Goal: Check status: Check status

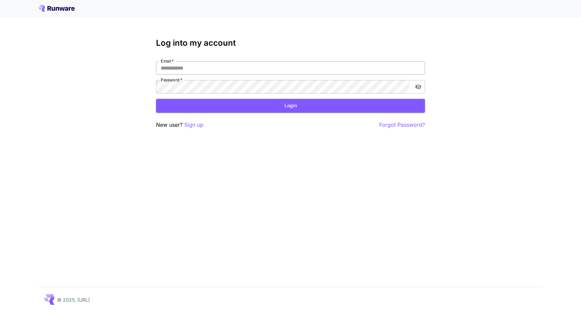
click at [185, 71] on input "Email   *" at bounding box center [290, 67] width 269 height 13
type input "**********"
click at [226, 101] on button "Login" at bounding box center [290, 106] width 269 height 14
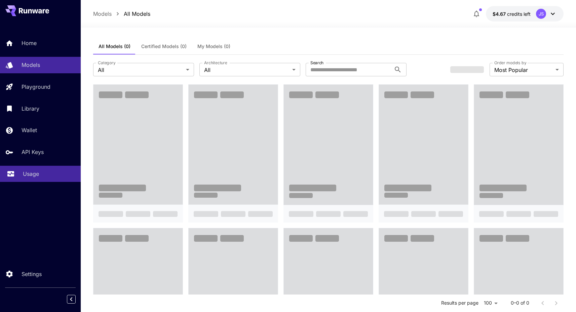
click at [24, 176] on p "Usage" at bounding box center [31, 174] width 16 height 8
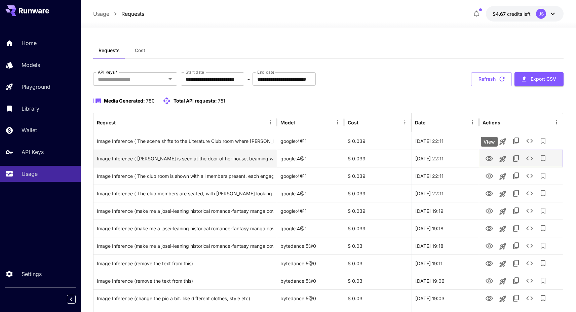
click at [490, 156] on icon "View" at bounding box center [489, 159] width 8 height 8
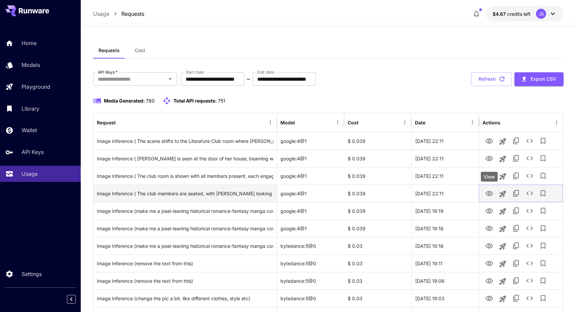
click at [488, 193] on icon "View" at bounding box center [488, 193] width 7 height 5
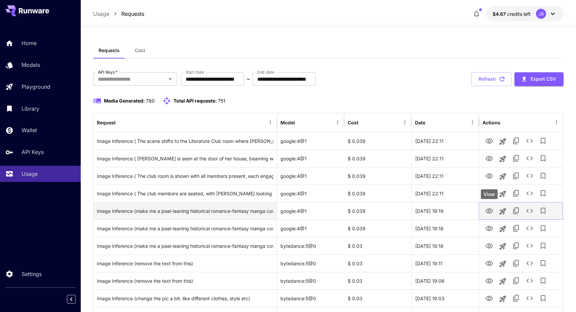
click at [489, 210] on icon "View" at bounding box center [488, 210] width 7 height 5
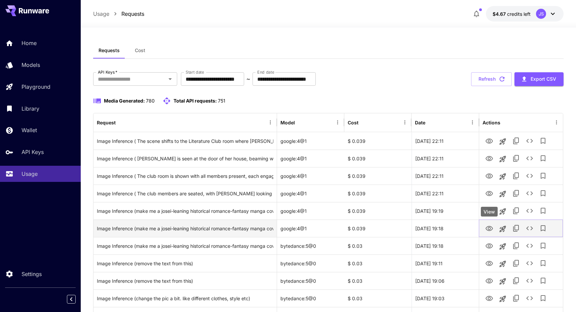
click at [489, 229] on icon "View" at bounding box center [489, 229] width 8 height 8
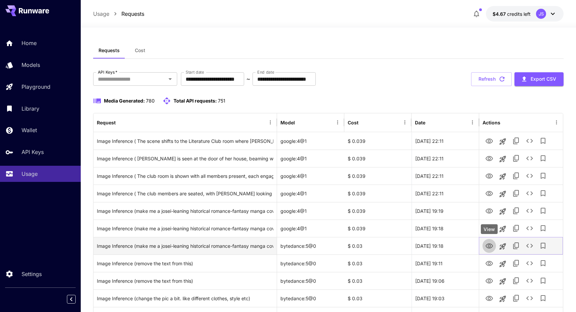
click at [486, 247] on icon "View" at bounding box center [489, 246] width 8 height 8
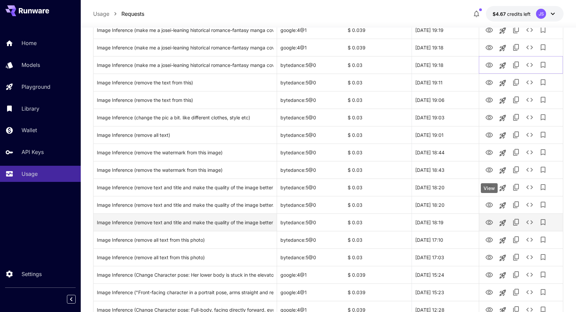
scroll to position [182, 0]
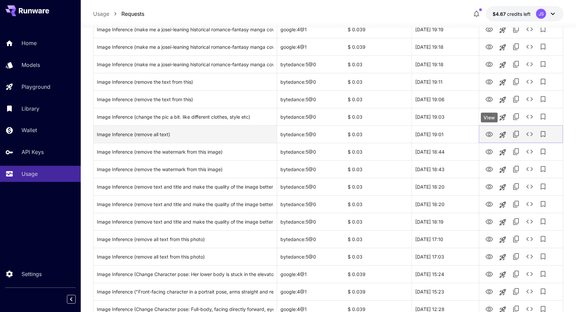
click at [490, 135] on icon "View" at bounding box center [489, 134] width 8 height 8
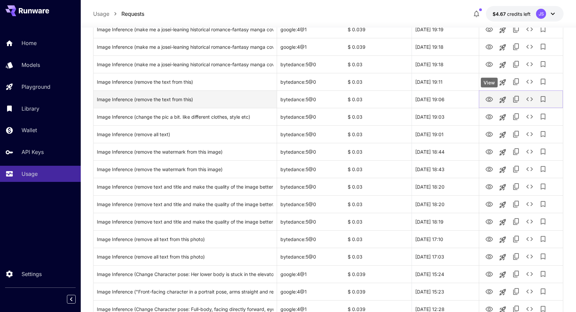
click at [486, 97] on icon "View" at bounding box center [489, 99] width 8 height 8
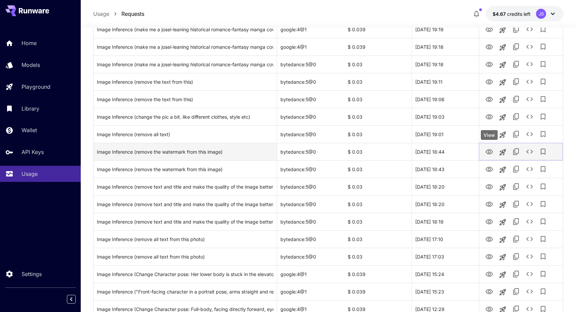
click at [488, 150] on icon "View" at bounding box center [488, 151] width 7 height 5
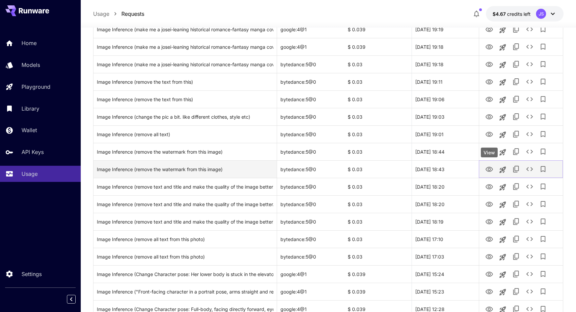
click at [489, 168] on icon "View" at bounding box center [488, 169] width 7 height 5
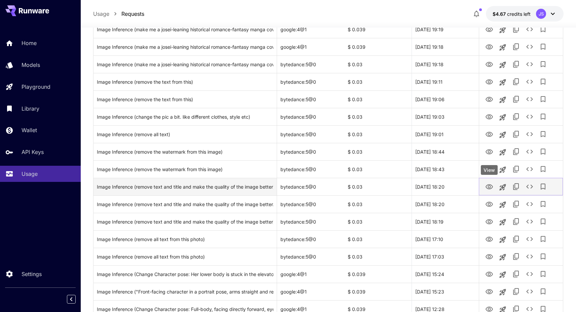
click at [488, 188] on icon "View" at bounding box center [489, 187] width 8 height 8
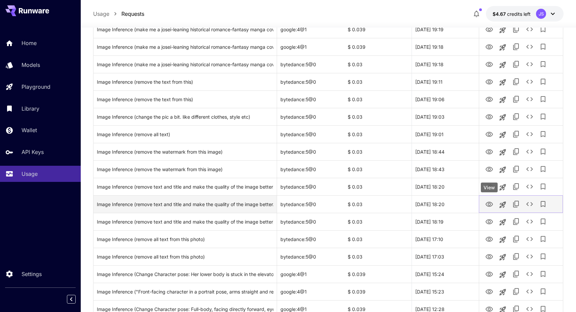
click at [489, 202] on icon "View" at bounding box center [488, 204] width 7 height 5
